Goal: Information Seeking & Learning: Learn about a topic

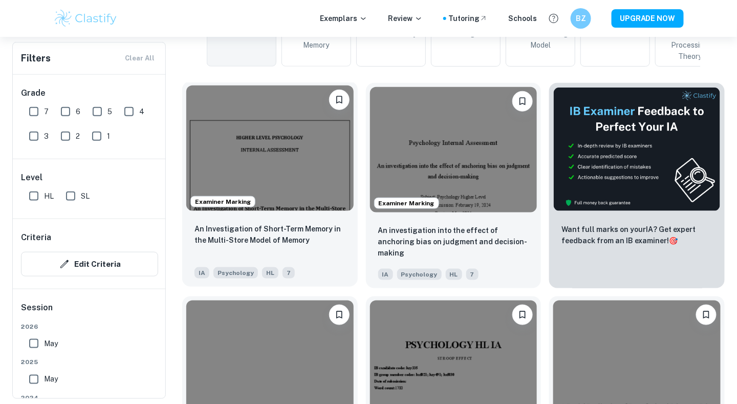
scroll to position [314, 0]
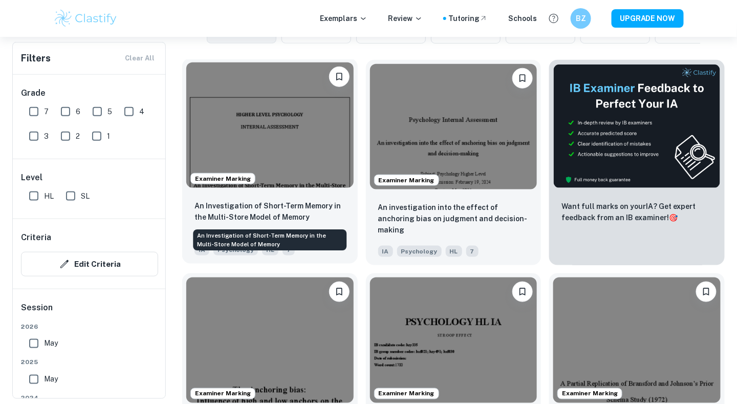
click at [277, 211] on p "An Investigation of Short-Term Memory in the Multi-Store Model of Memory" at bounding box center [269, 211] width 151 height 23
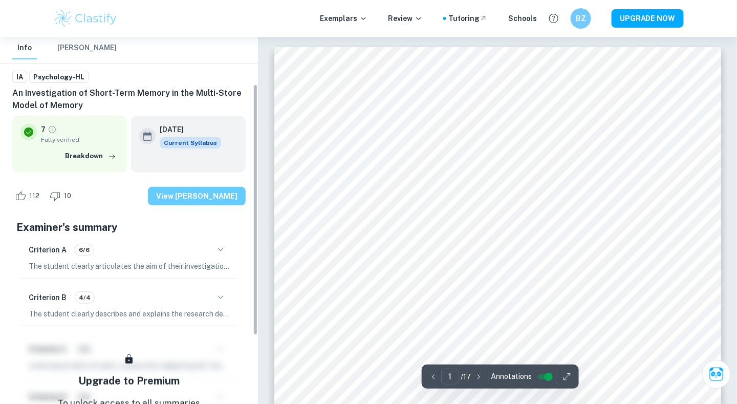
scroll to position [77, 0]
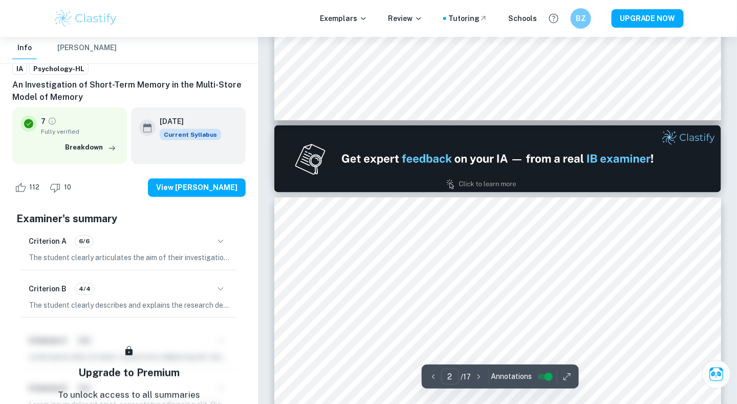
type input "1"
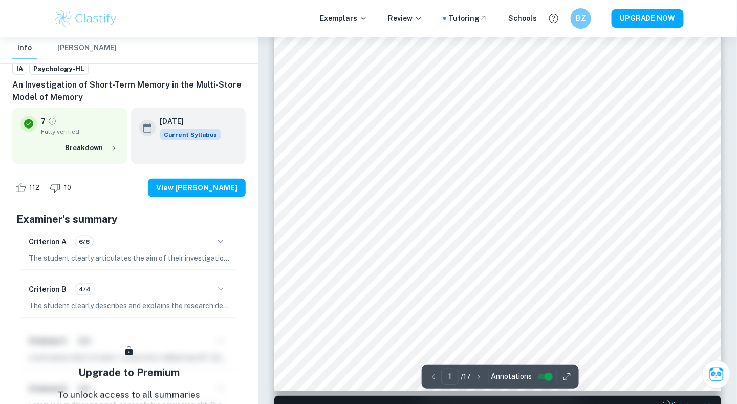
scroll to position [235, 0]
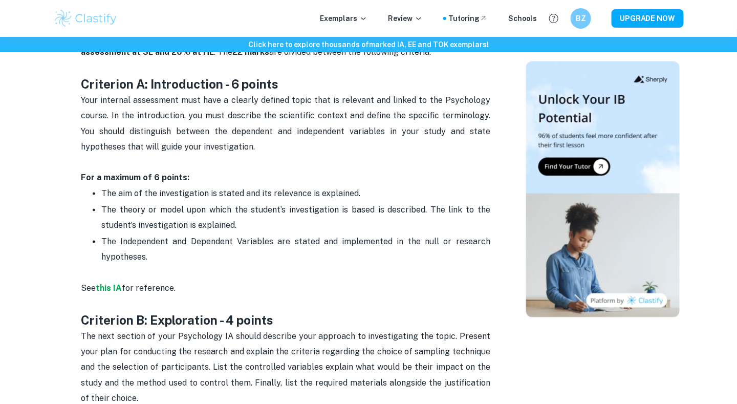
scroll to position [490, 0]
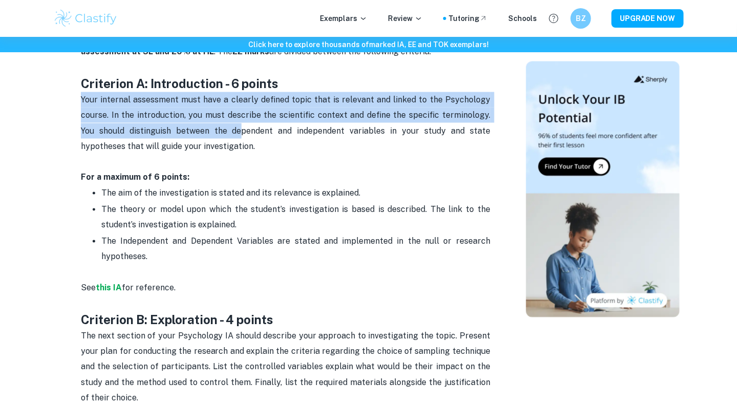
drag, startPoint x: 44, startPoint y: 94, endPoint x: 213, endPoint y: 124, distance: 171.5
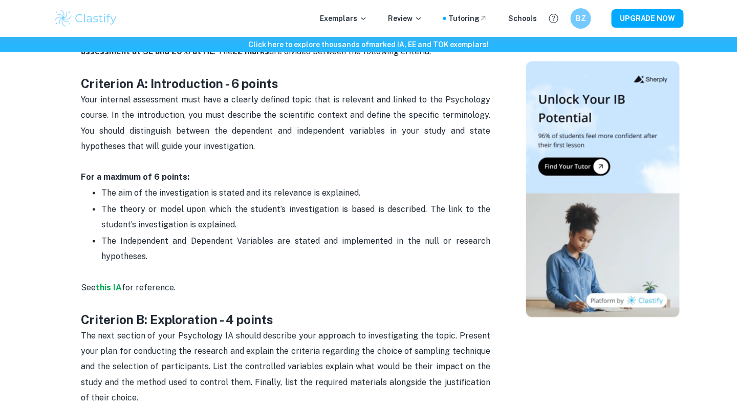
drag, startPoint x: 213, startPoint y: 124, endPoint x: 243, endPoint y: 150, distance: 39.9
click at [243, 150] on p "Your internal assessment must have a clearly defined topic that is relevant and…" at bounding box center [285, 123] width 409 height 62
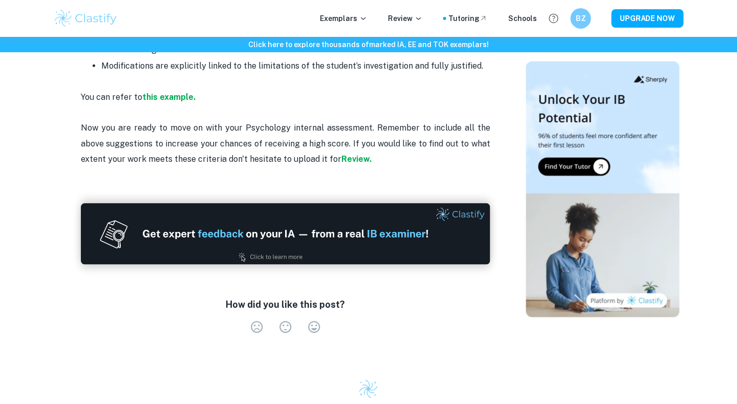
scroll to position [1271, 0]
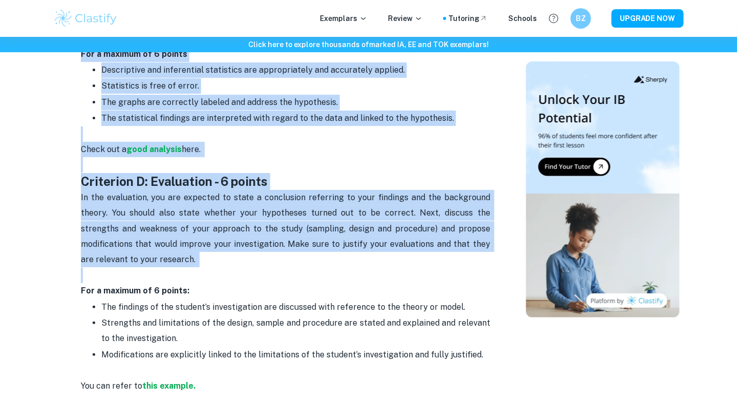
drag, startPoint x: 74, startPoint y: 106, endPoint x: 175, endPoint y: 265, distance: 188.3
copy div "Loremipsu D: Sitametconse - 3 adipis Elit seddoeiu temporinci utla etdo m aliqu…"
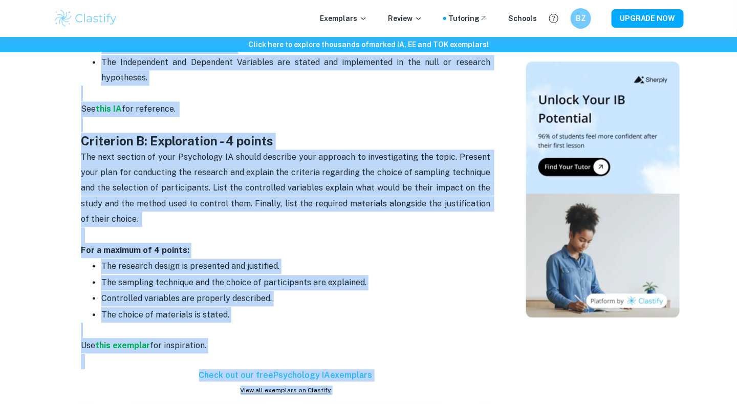
scroll to position [726, 0]
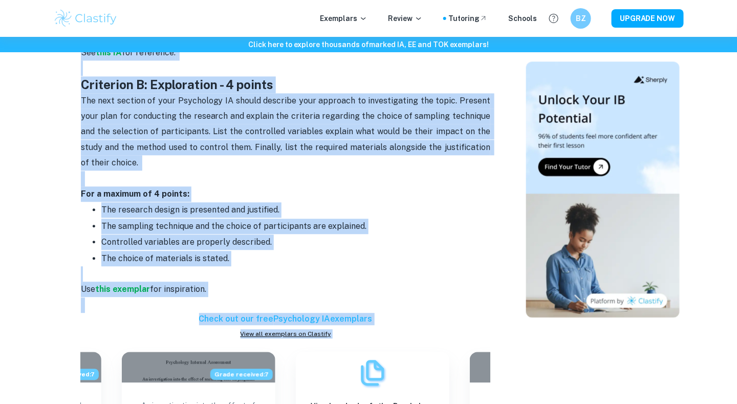
click at [151, 291] on p "Use this exemplar for inspiration." at bounding box center [285, 289] width 409 height 47
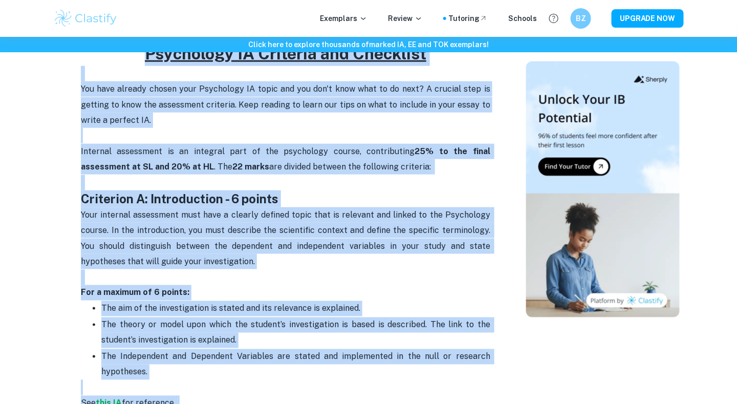
scroll to position [181, 0]
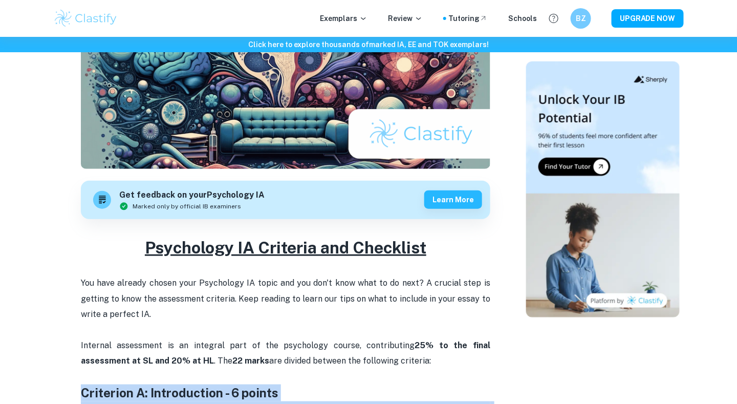
drag, startPoint x: 228, startPoint y: 261, endPoint x: 63, endPoint y: 398, distance: 214.1
copy div "Loremipsu D: Sitametconse - 3 adipis Elit seddoeiu temporinci utla etdo m aliqu…"
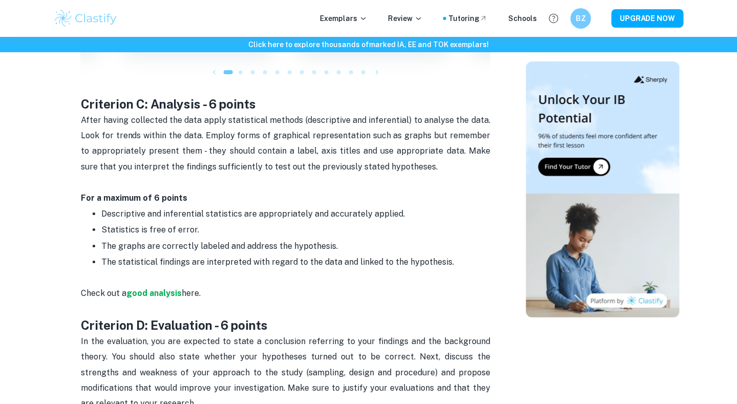
scroll to position [1128, 0]
click at [209, 184] on p "After having collected the data apply statistical methods (descriptive and infe…" at bounding box center [285, 151] width 409 height 78
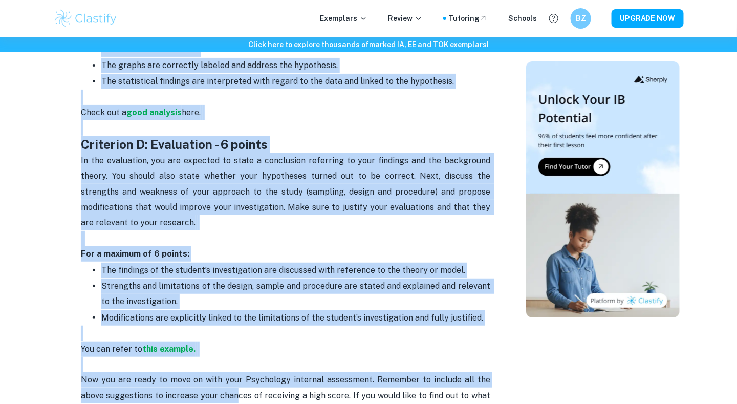
scroll to position [1311, 0]
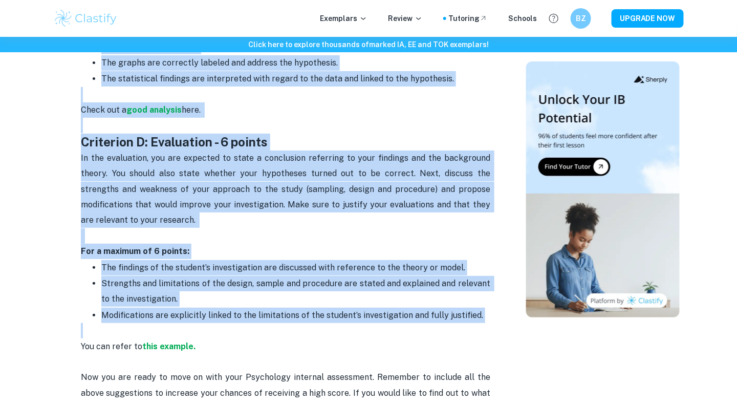
drag, startPoint x: 72, startPoint y: 95, endPoint x: 496, endPoint y: 321, distance: 481.3
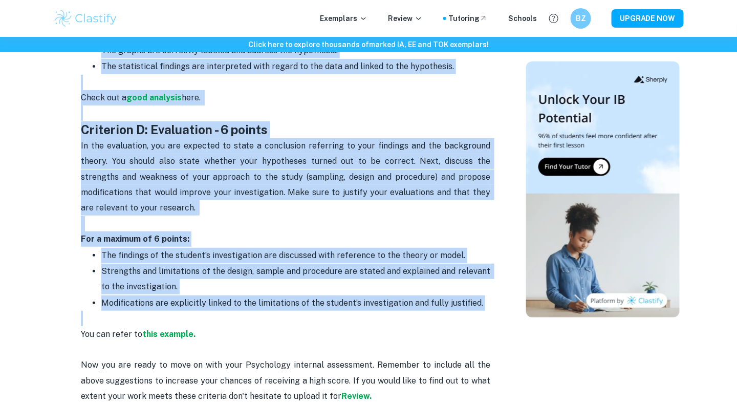
scroll to position [1337, 0]
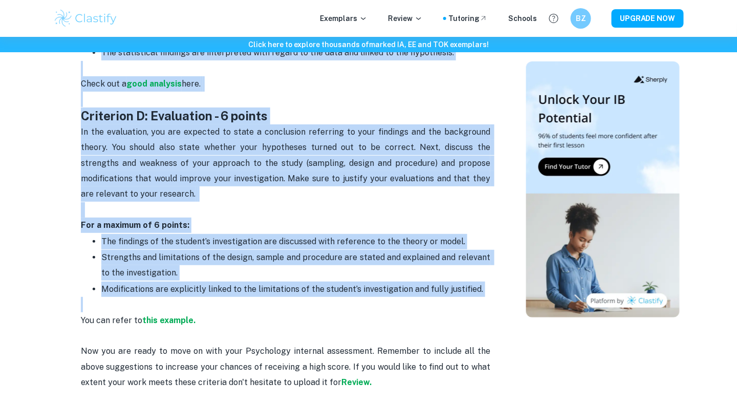
copy div "Loremipsu D: Sitametc - 6 adipis Elits doeius temporinc utl etdo magna aliquaen…"
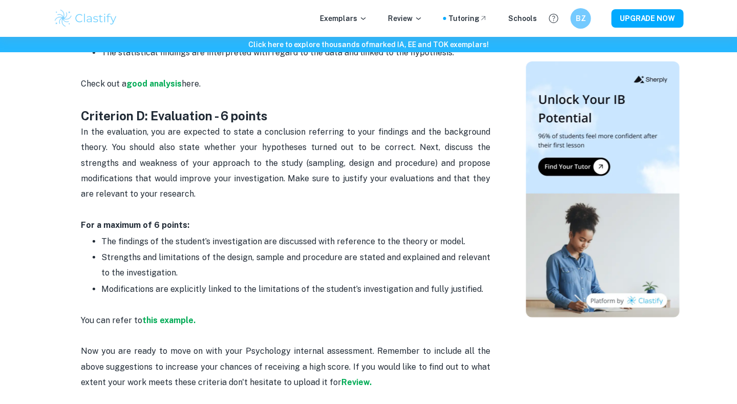
click at [365, 331] on p "You can refer to this example. Now you are ready to move on with your Psycholog…" at bounding box center [285, 351] width 409 height 109
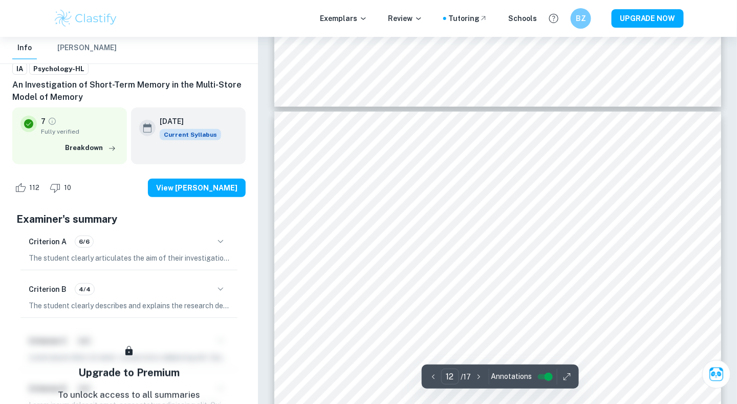
scroll to position [6627, 0]
